Goal: Information Seeking & Learning: Learn about a topic

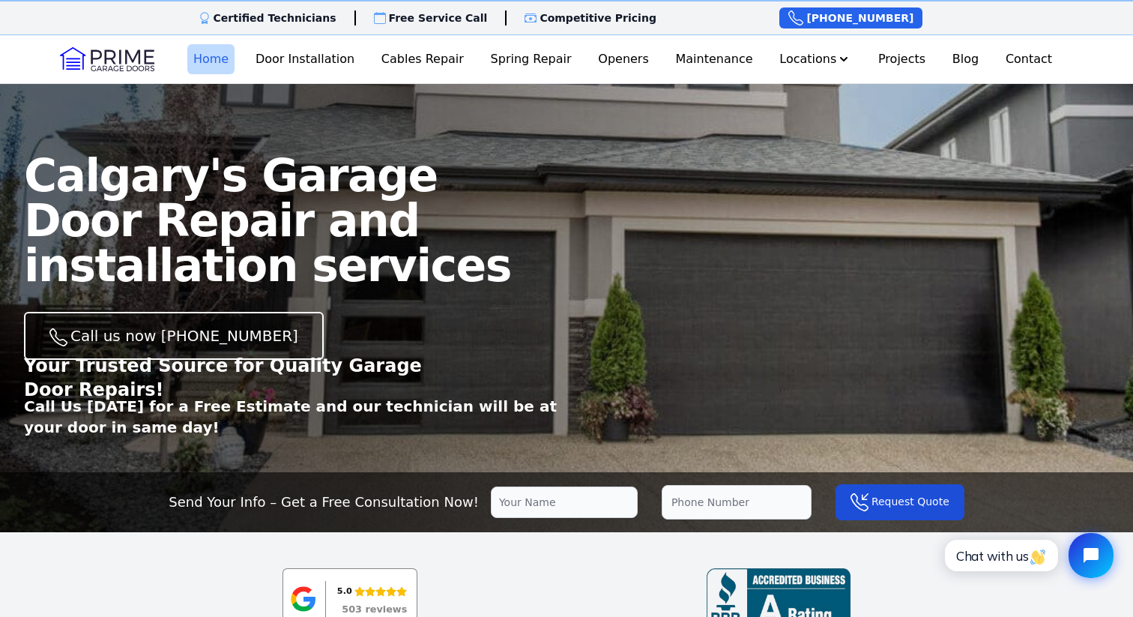
click at [202, 63] on link "Home" at bounding box center [210, 59] width 47 height 30
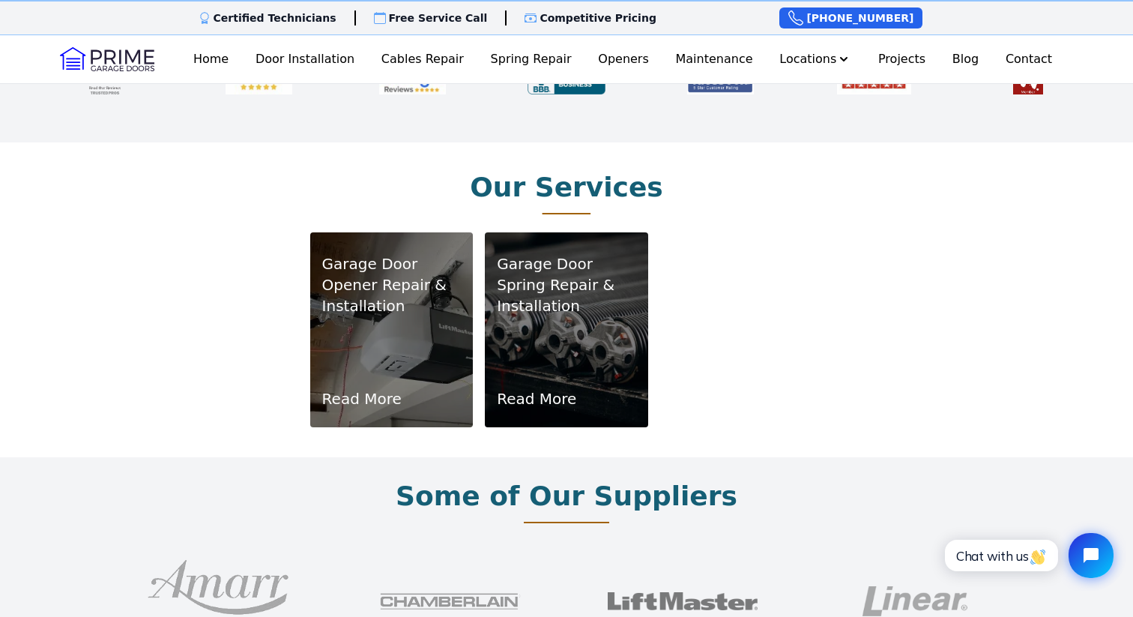
scroll to position [825, 0]
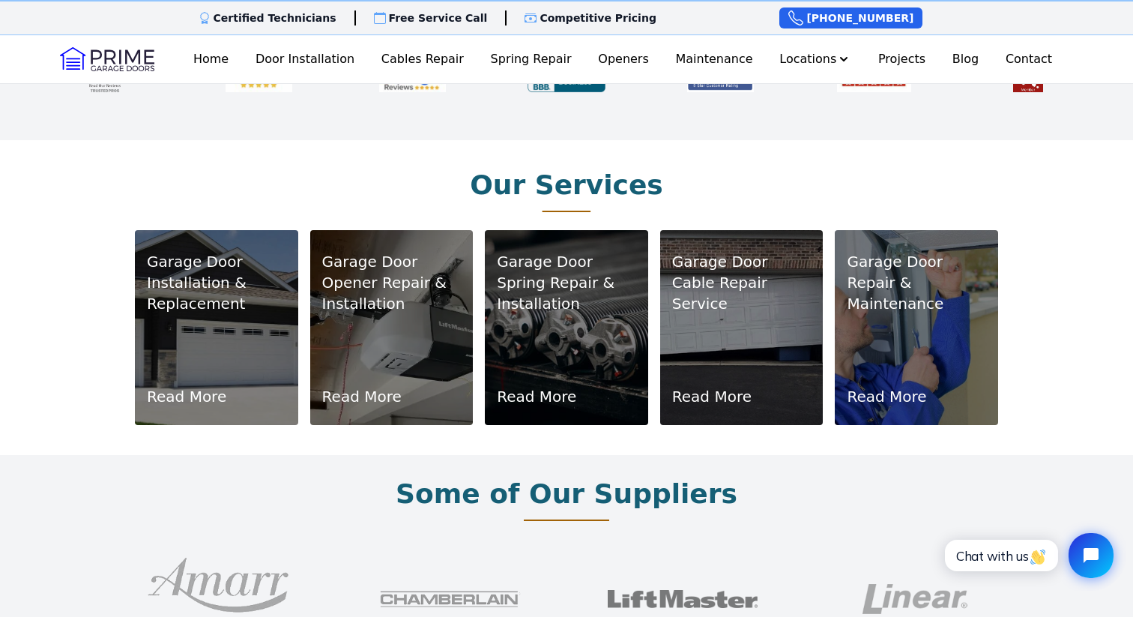
click at [223, 315] on div "Garage Door Installation & Replacement Read More" at bounding box center [216, 327] width 139 height 159
click at [186, 386] on link "Read More" at bounding box center [186, 396] width 79 height 21
